Goal: Download file/media

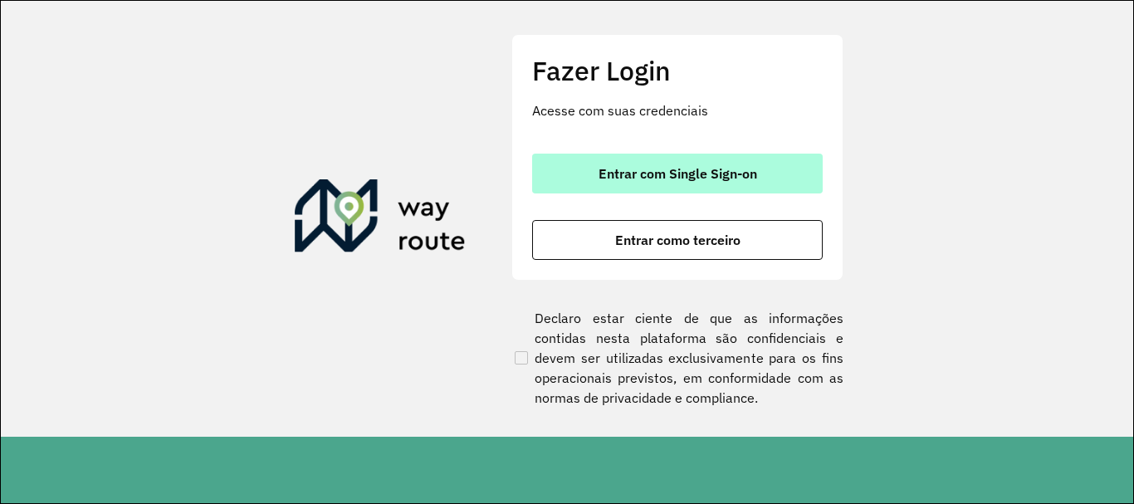
click at [698, 175] on span "Entrar com Single Sign-on" at bounding box center [677, 173] width 159 height 13
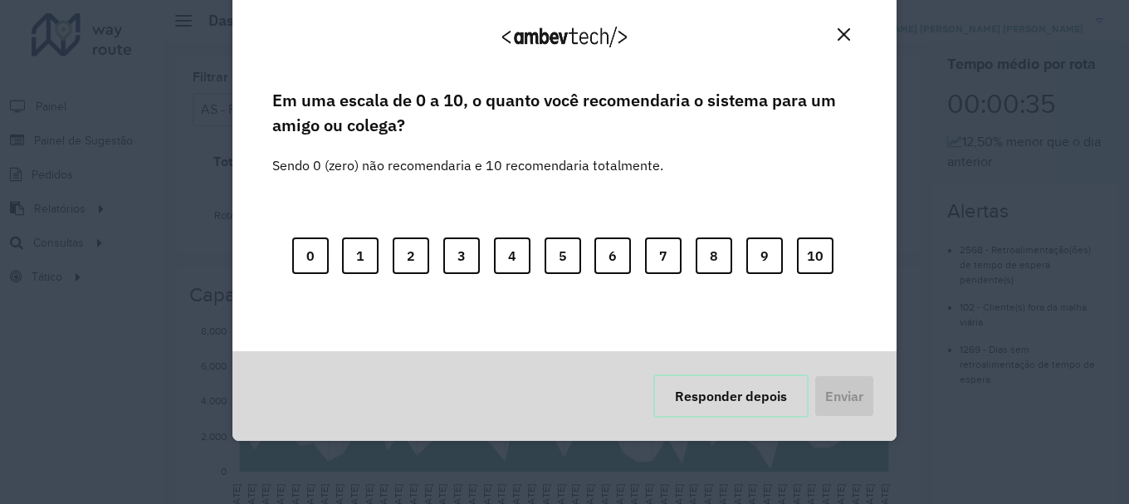
click at [748, 405] on button "Responder depois" at bounding box center [730, 395] width 155 height 43
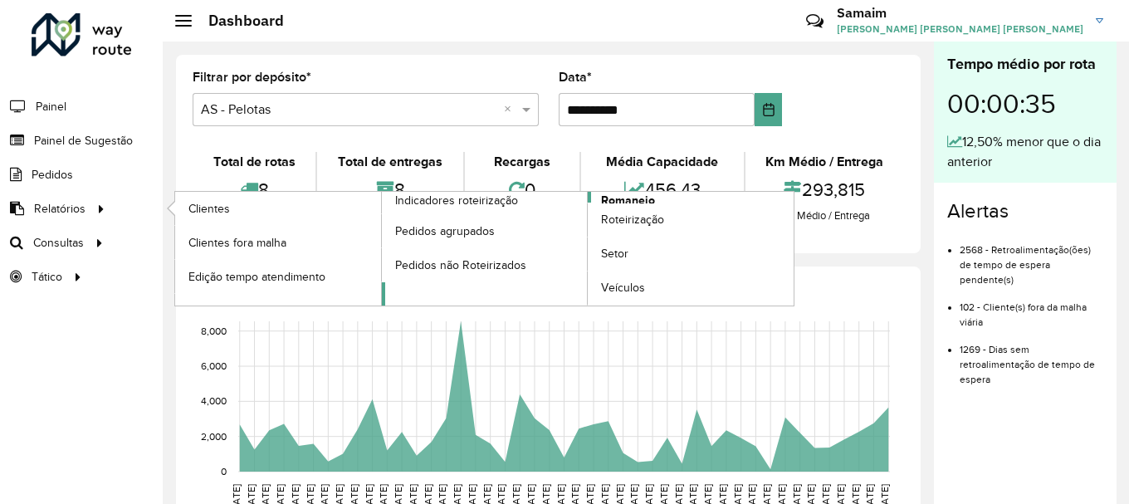
click at [607, 197] on span "Romaneio" at bounding box center [628, 200] width 54 height 17
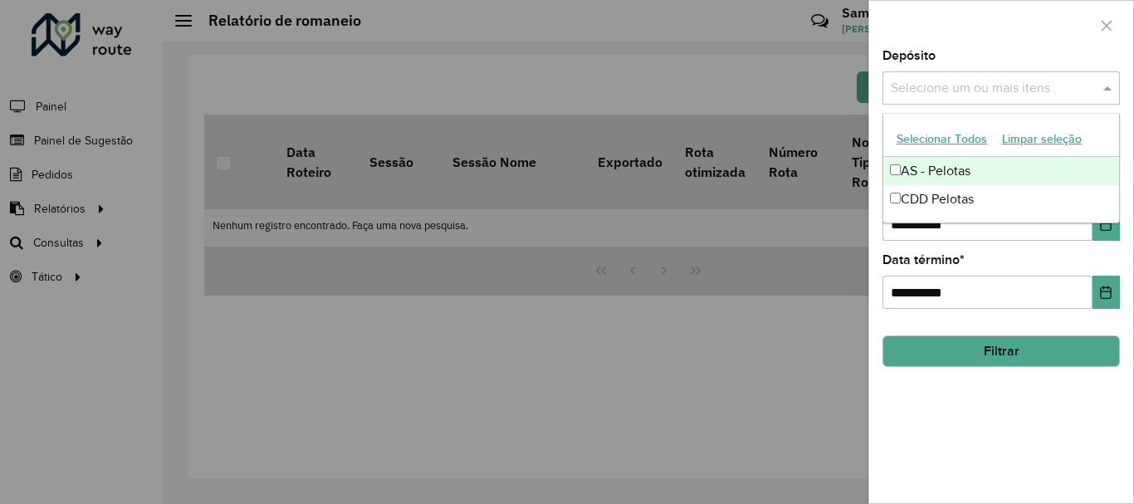
click at [948, 87] on input "text" at bounding box center [992, 89] width 212 height 20
click at [933, 134] on button "Selecionar Todos" at bounding box center [941, 139] width 105 height 26
click at [979, 41] on div at bounding box center [1001, 25] width 264 height 49
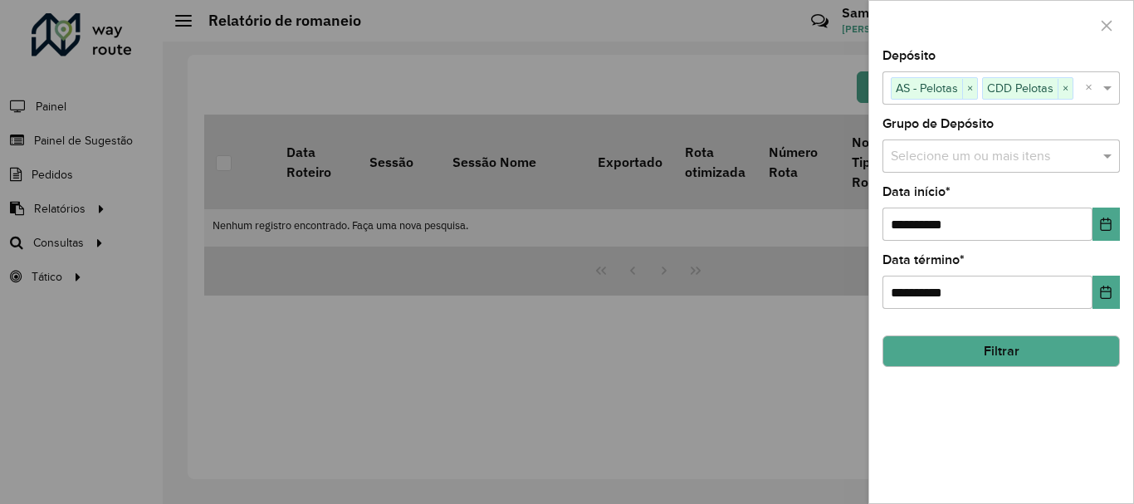
click at [948, 154] on input "text" at bounding box center [992, 157] width 212 height 20
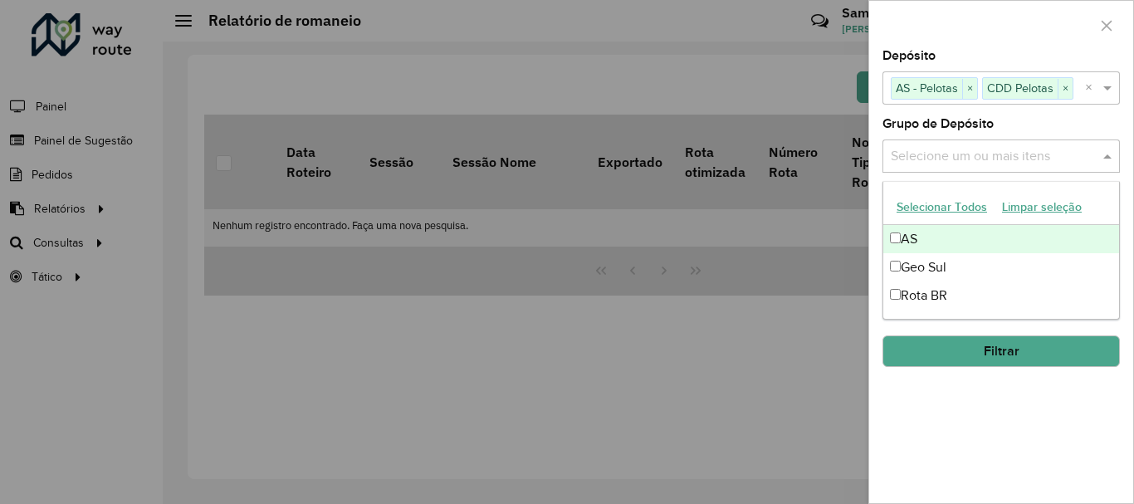
click at [935, 193] on div "Selecionar Todos Limpar seleção" at bounding box center [1001, 207] width 236 height 35
click at [939, 199] on button "Selecionar Todos" at bounding box center [941, 207] width 105 height 26
click at [1009, 117] on div "**********" at bounding box center [1001, 276] width 264 height 453
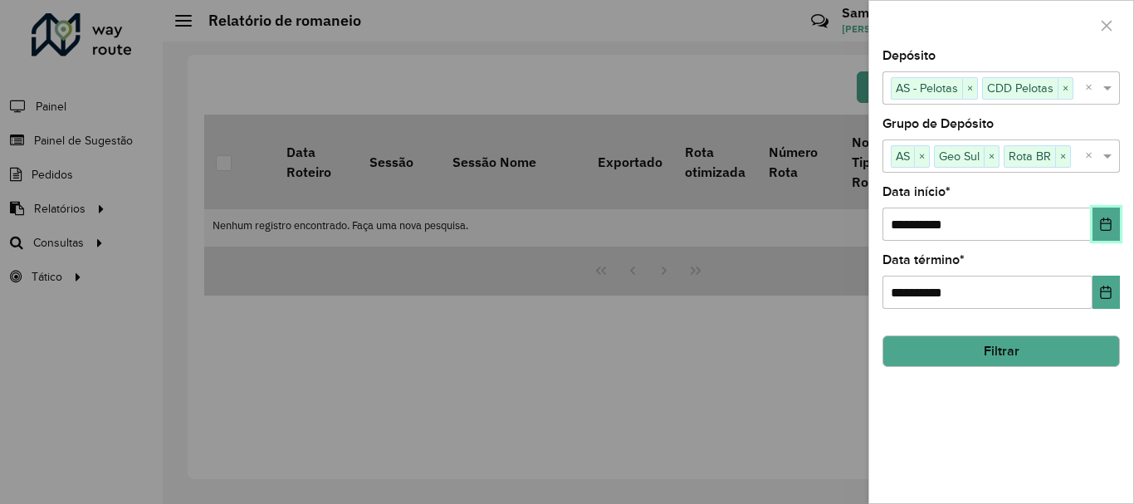
click at [1114, 218] on button "Choose Date" at bounding box center [1105, 223] width 27 height 33
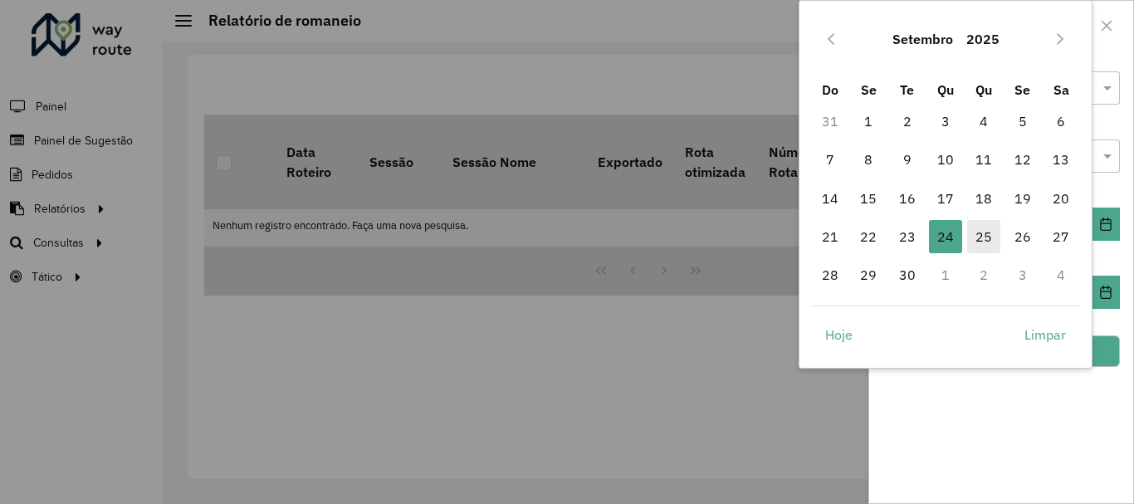
click at [978, 229] on span "25" at bounding box center [983, 236] width 33 height 33
type input "**********"
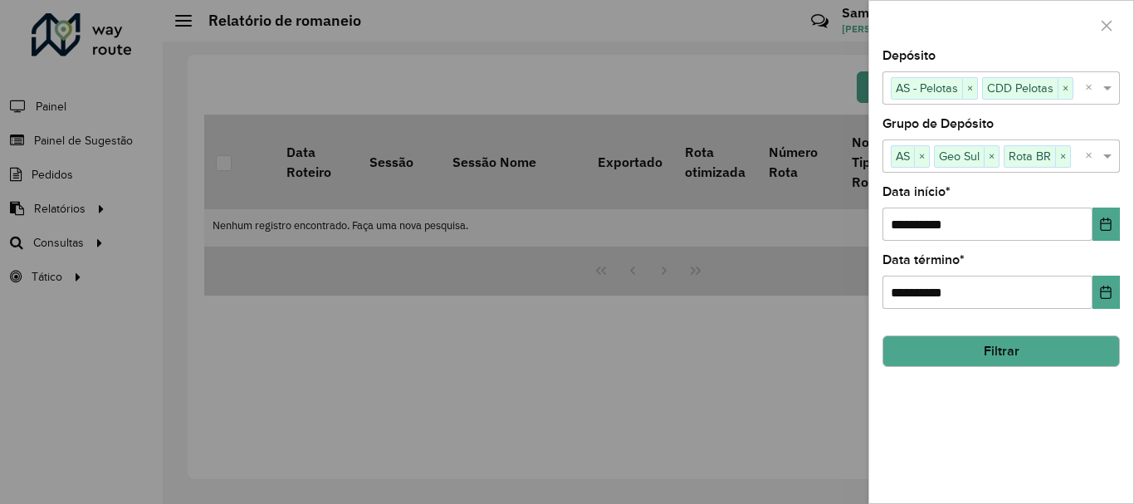
click at [974, 341] on button "Filtrar" at bounding box center [1000, 351] width 237 height 32
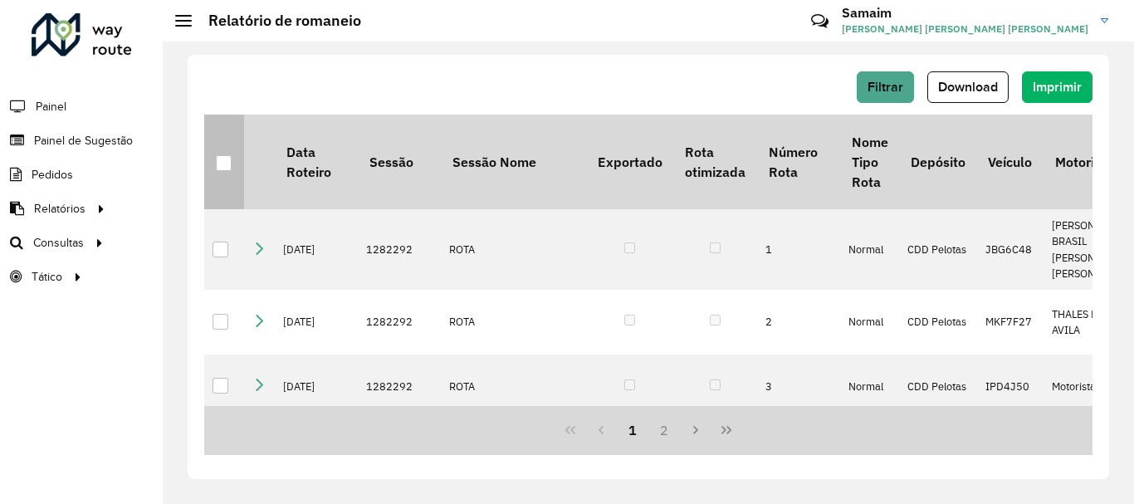
click at [215, 154] on th at bounding box center [224, 162] width 40 height 95
click at [222, 159] on div at bounding box center [224, 163] width 16 height 16
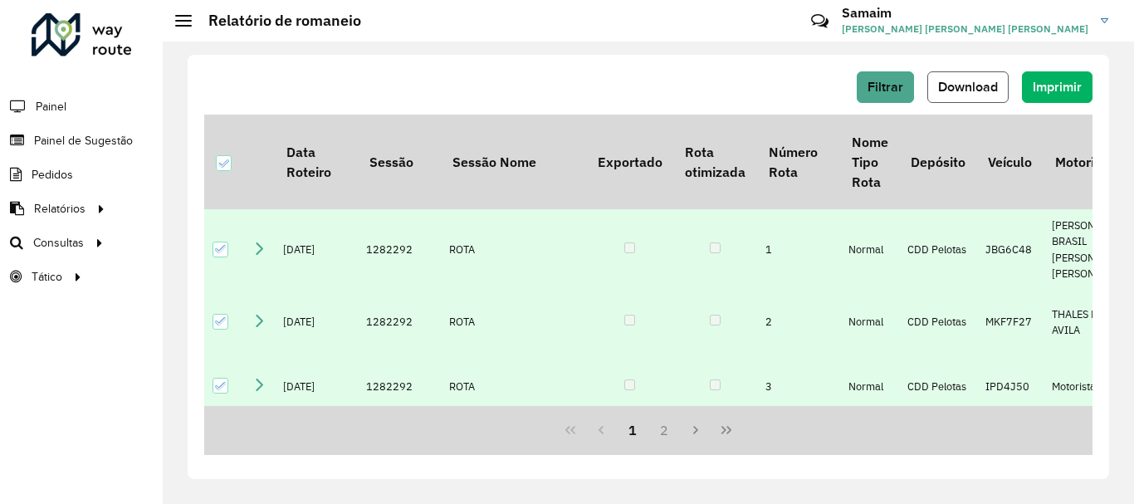
click at [949, 81] on span "Download" at bounding box center [968, 87] width 60 height 14
